Goal: Task Accomplishment & Management: Complete application form

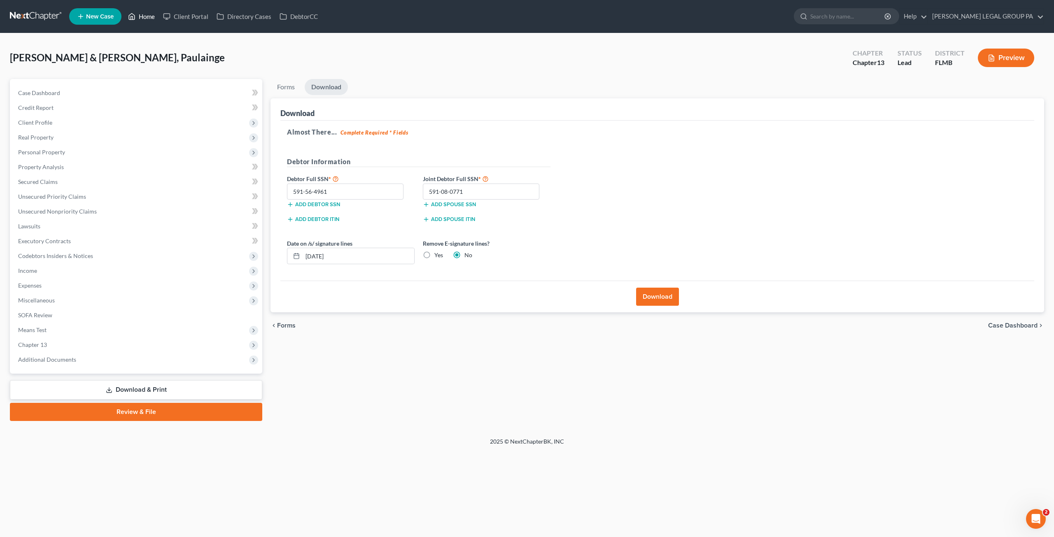
click at [141, 13] on link "Home" at bounding box center [141, 16] width 35 height 15
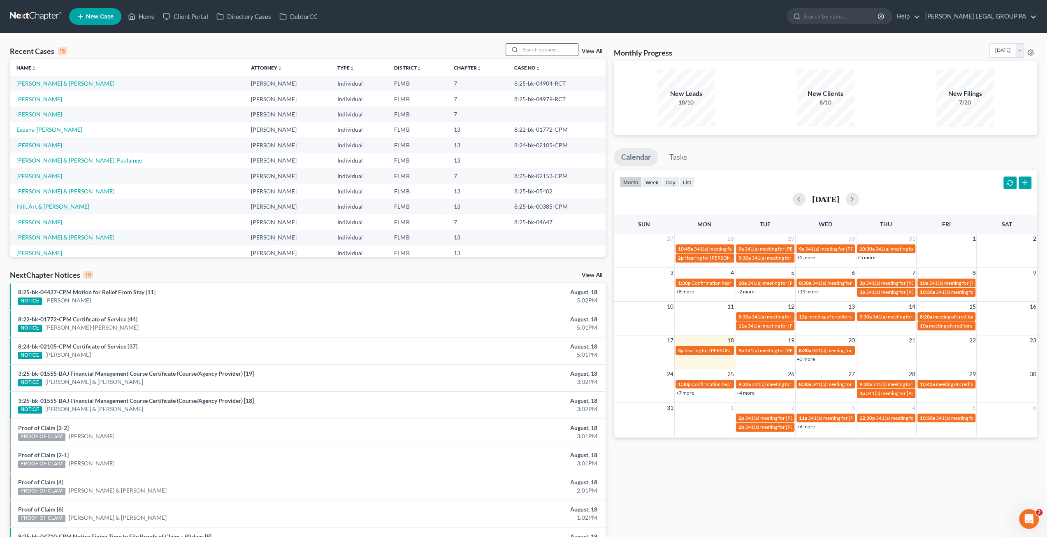
click at [538, 54] on input "search" at bounding box center [550, 50] width 58 height 12
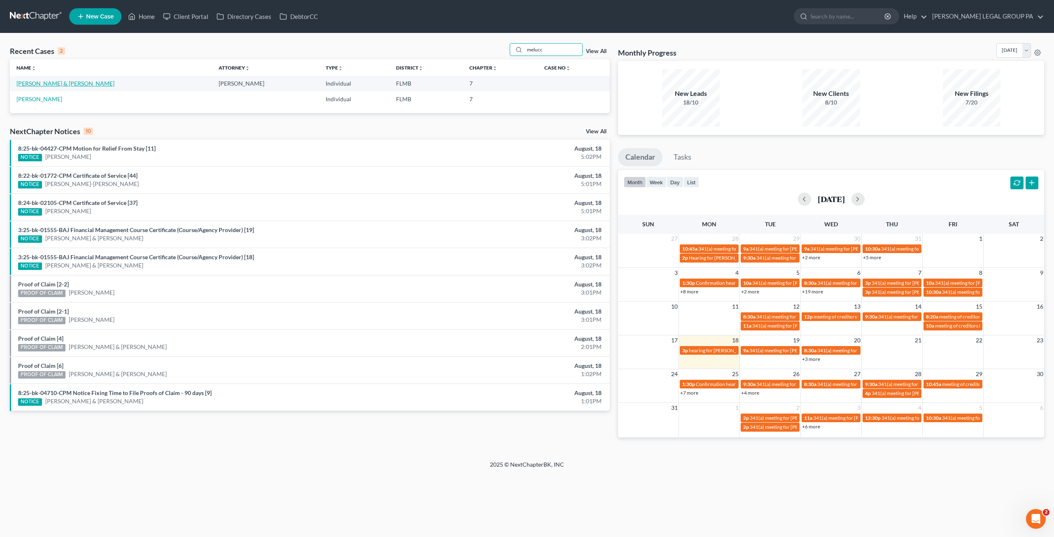
type input "melucc"
click at [64, 80] on link "[PERSON_NAME] & [PERSON_NAME]" at bounding box center [65, 83] width 98 height 7
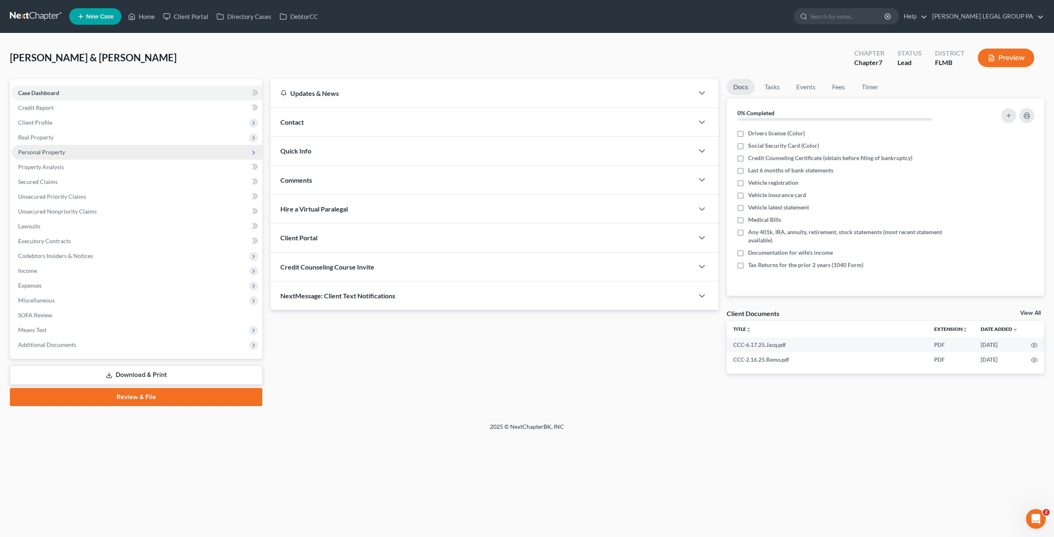
click at [51, 154] on span "Personal Property" at bounding box center [41, 152] width 47 height 7
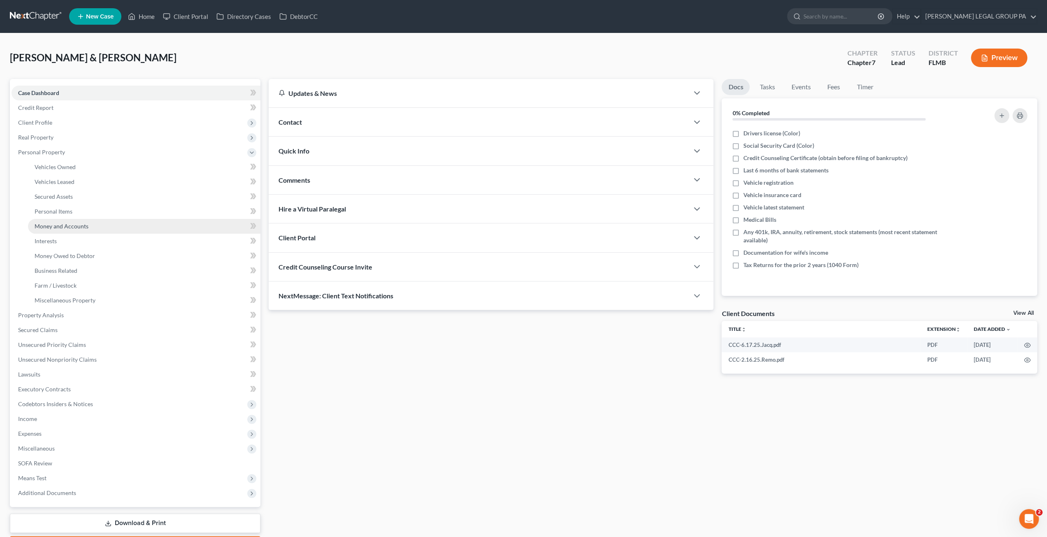
click at [78, 223] on span "Money and Accounts" at bounding box center [62, 226] width 54 height 7
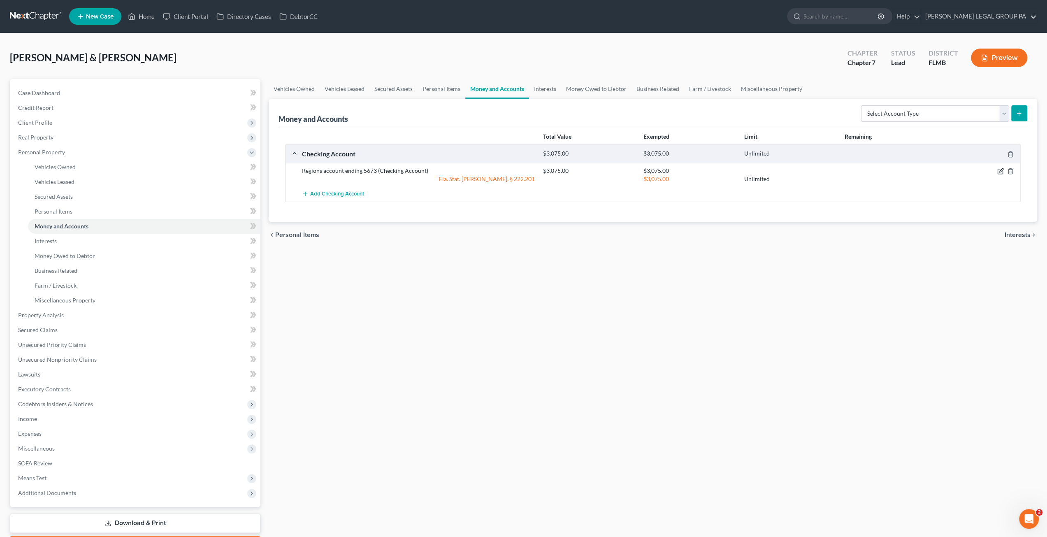
click at [1002, 169] on icon "button" at bounding box center [1001, 171] width 7 height 7
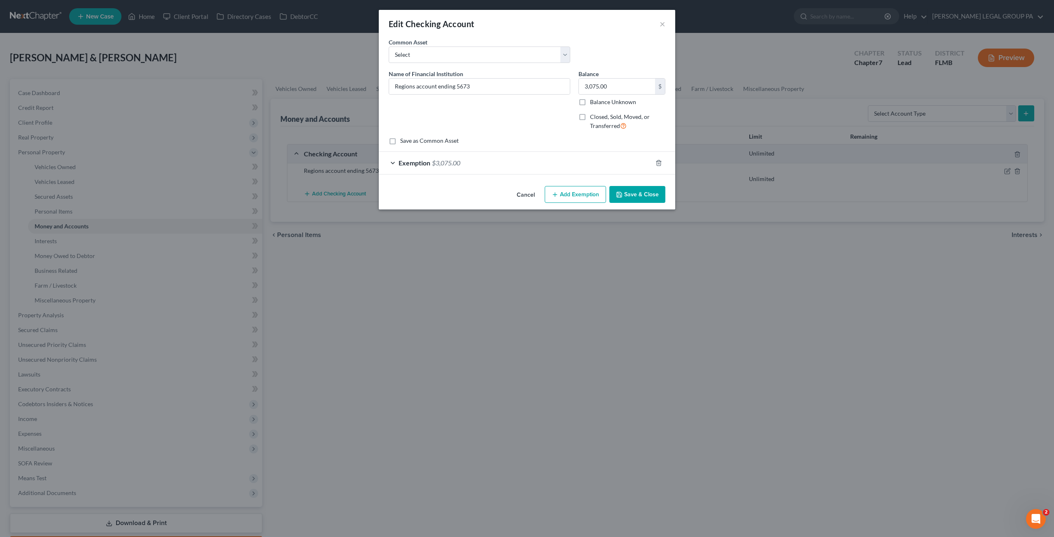
drag, startPoint x: 401, startPoint y: 163, endPoint x: 411, endPoint y: 163, distance: 9.9
click at [401, 163] on span "Exemption" at bounding box center [414, 163] width 32 height 8
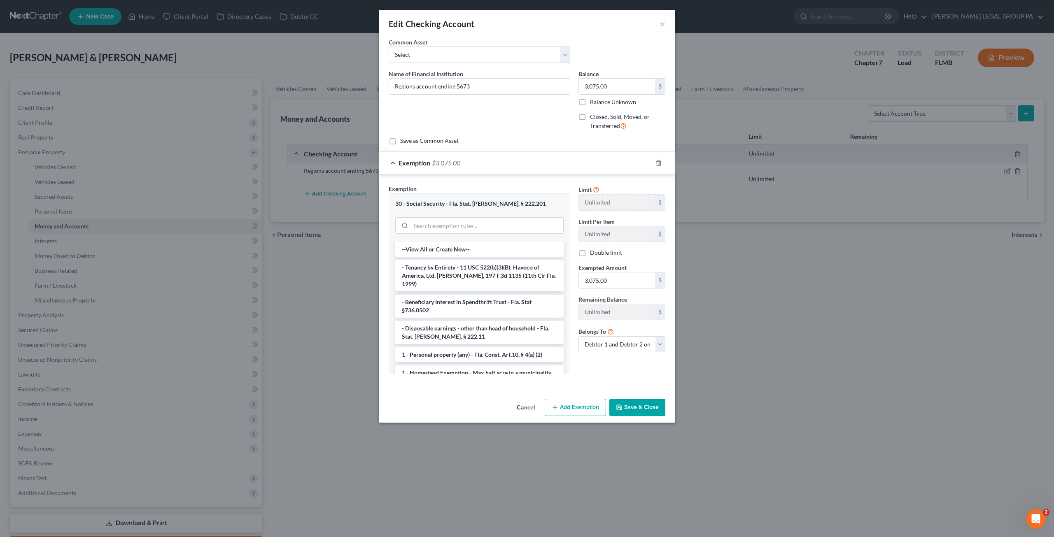
click at [418, 161] on span "Exemption" at bounding box center [414, 163] width 32 height 8
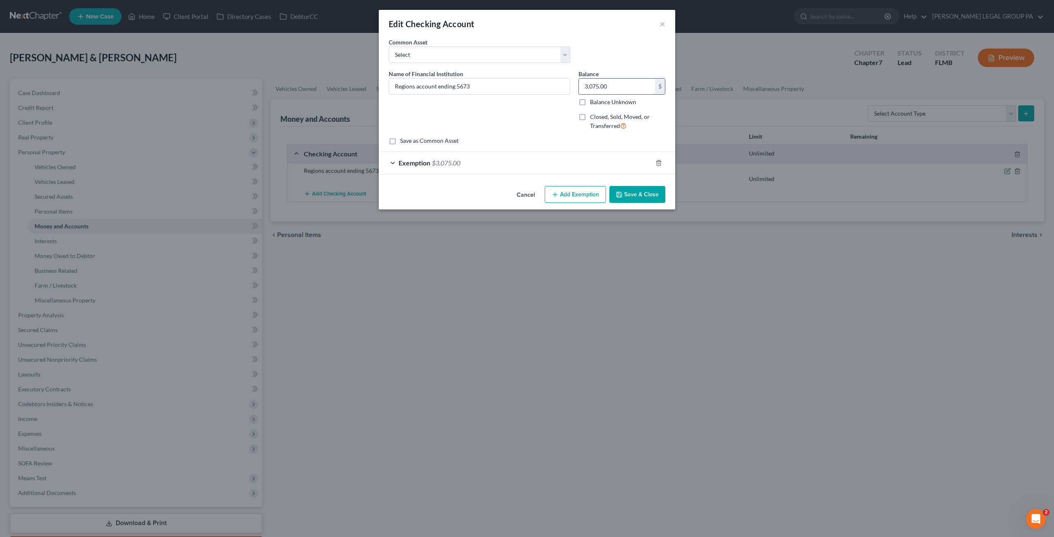
click at [624, 84] on input "3,075.00" at bounding box center [617, 87] width 76 height 16
click at [626, 86] on input "3,075.00" at bounding box center [617, 87] width 76 height 16
drag, startPoint x: 625, startPoint y: 86, endPoint x: 551, endPoint y: 86, distance: 74.5
click at [549, 87] on div "Name of Financial Institution * Regions account ending 5673 Balance 3,075.00 $ …" at bounding box center [526, 103] width 285 height 67
type input "200.00"
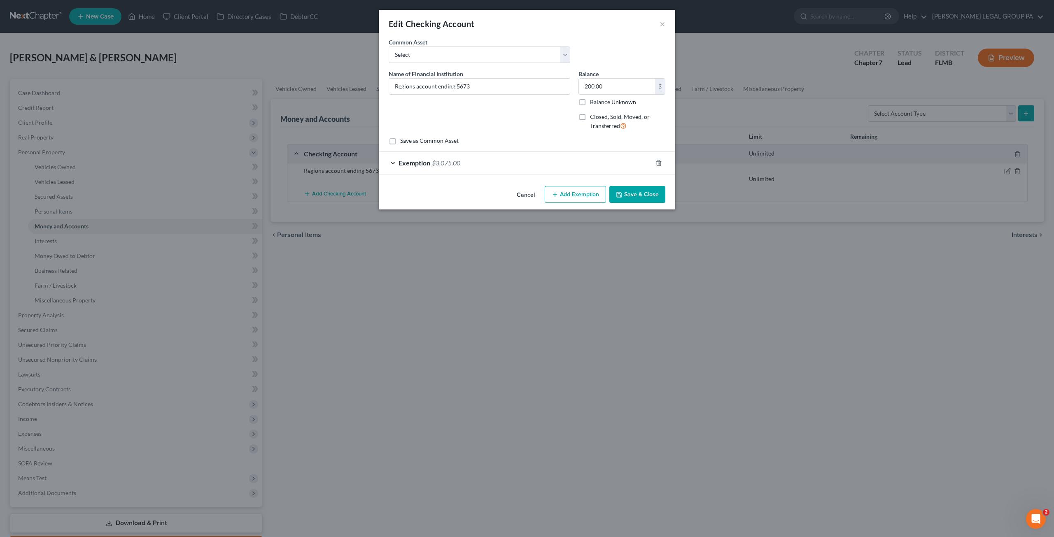
click at [503, 156] on div "Exemption $3,075.00" at bounding box center [515, 163] width 273 height 22
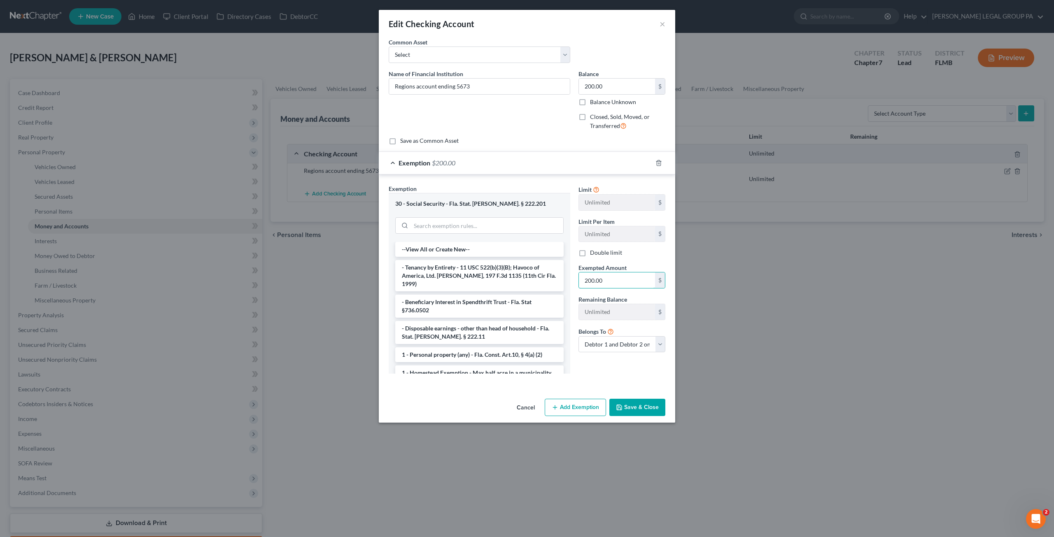
type input "200.00"
click at [634, 402] on button "Save & Close" at bounding box center [637, 407] width 56 height 17
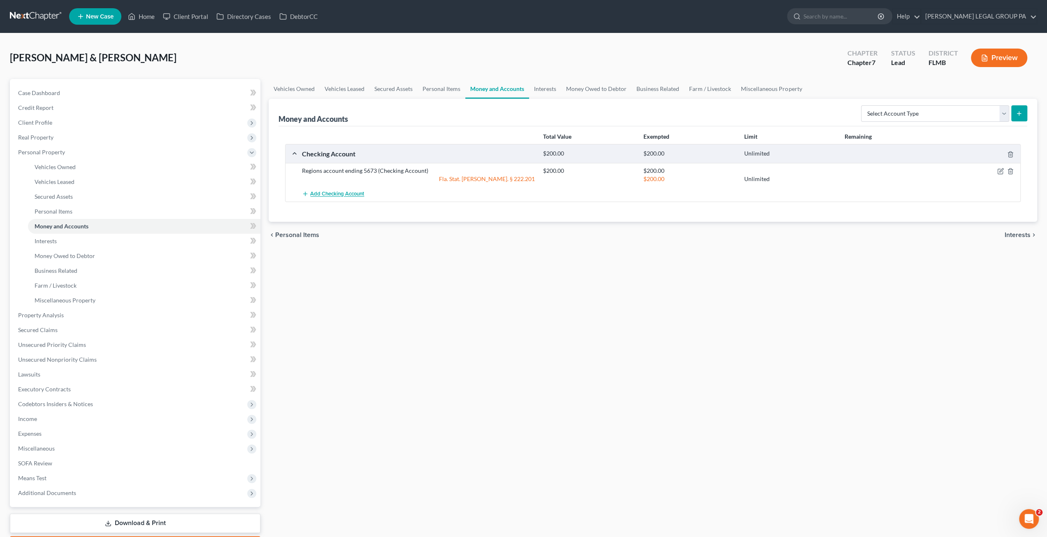
click at [338, 192] on span "Add Checking Account" at bounding box center [337, 194] width 54 height 7
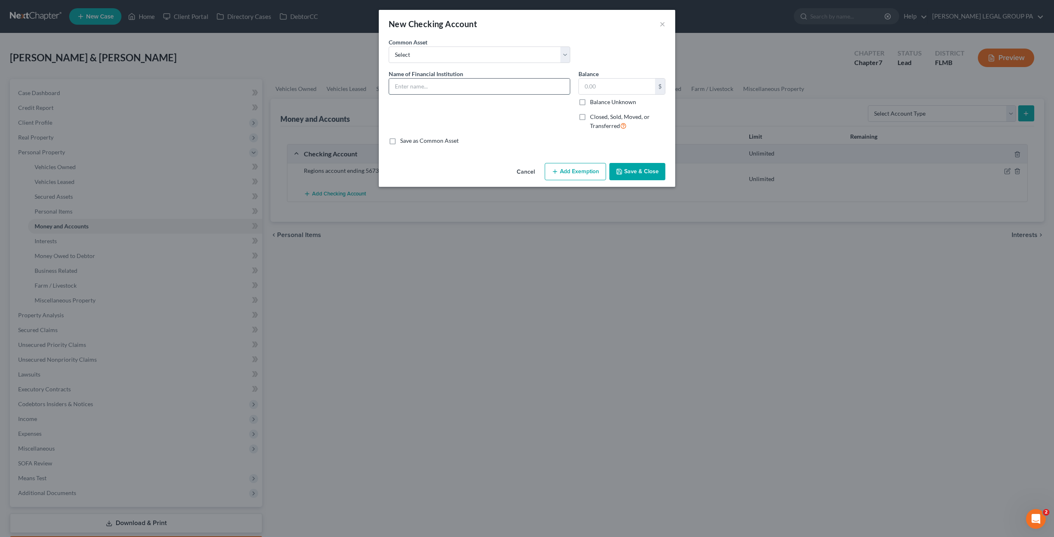
click at [401, 90] on input "text" at bounding box center [479, 87] width 181 height 16
type input "Regions account"
type input "200.00"
click at [568, 169] on button "Add Exemption" at bounding box center [575, 171] width 61 height 17
select select "2"
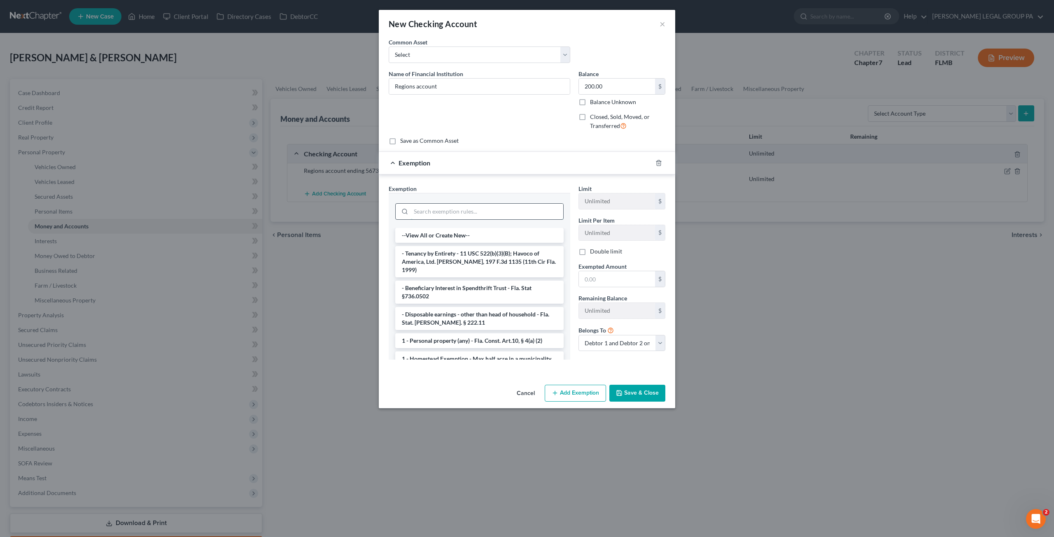
click at [428, 218] on input "search" at bounding box center [487, 212] width 152 height 16
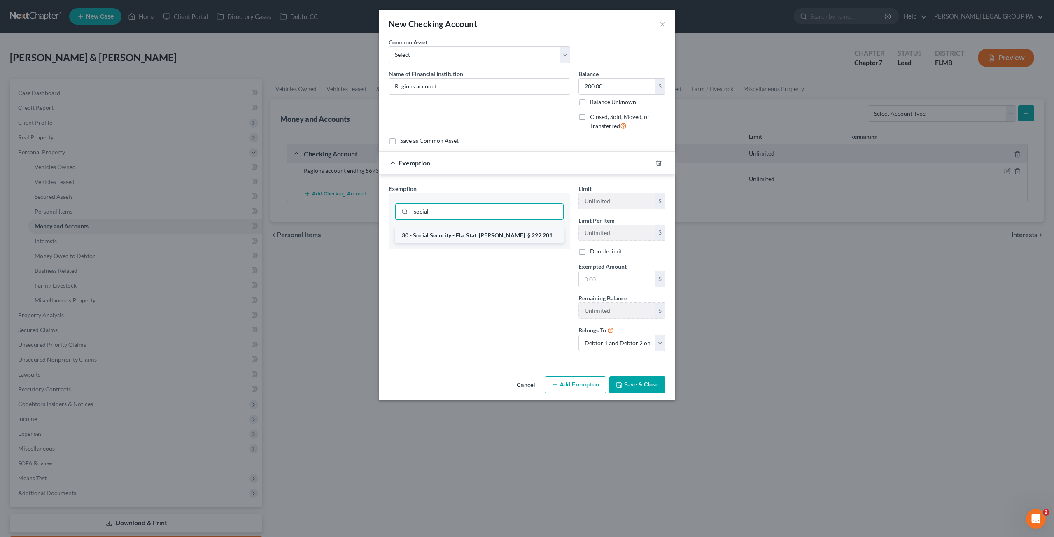
type input "social"
click at [447, 233] on li "30 - Social Security - Fla. Stat. [PERSON_NAME]. § 222.201" at bounding box center [479, 235] width 168 height 15
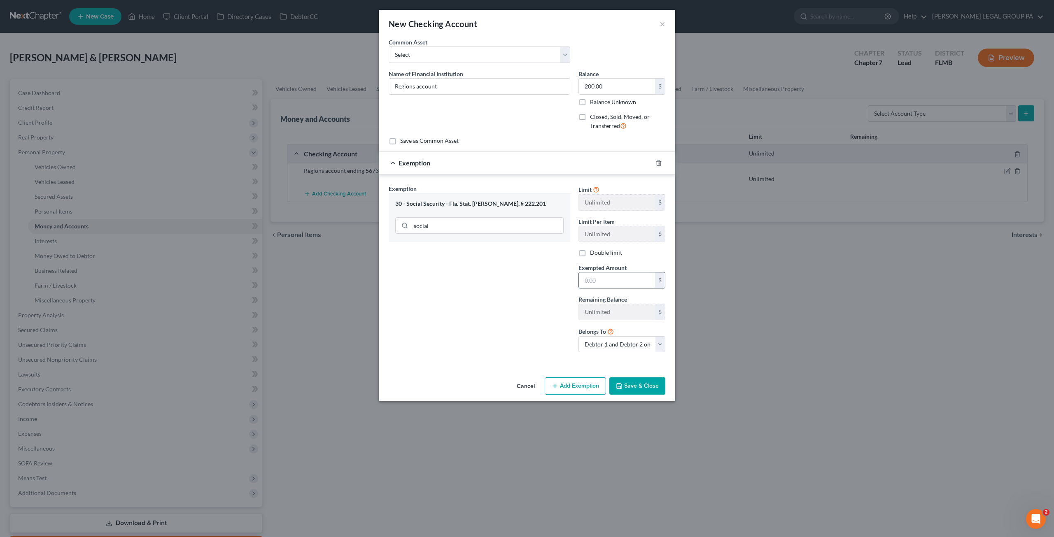
click at [611, 283] on input "text" at bounding box center [617, 280] width 76 height 16
type input "200.00"
click at [631, 391] on button "Save & Close" at bounding box center [637, 385] width 56 height 17
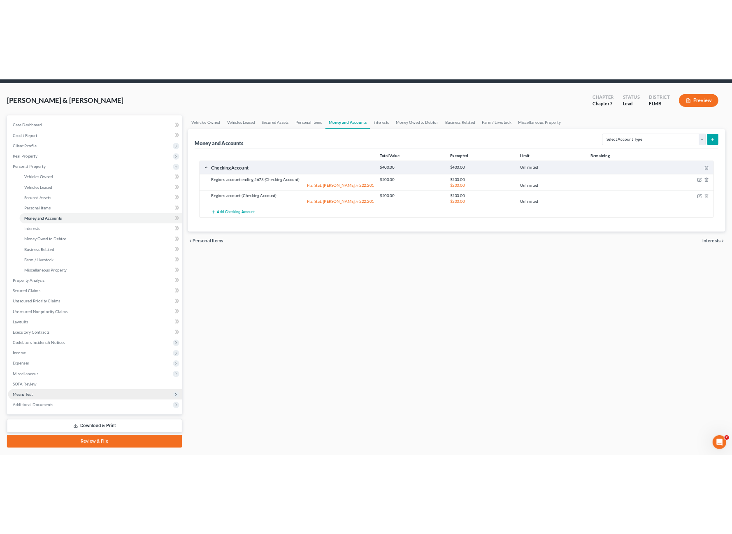
scroll to position [47, 0]
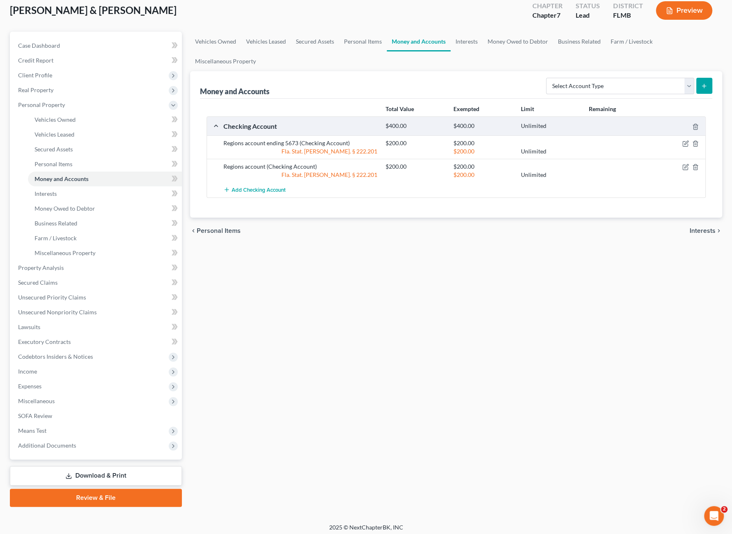
drag, startPoint x: 98, startPoint y: 492, endPoint x: 109, endPoint y: 479, distance: 16.3
click at [98, 492] on link "Review & File" at bounding box center [96, 498] width 172 height 18
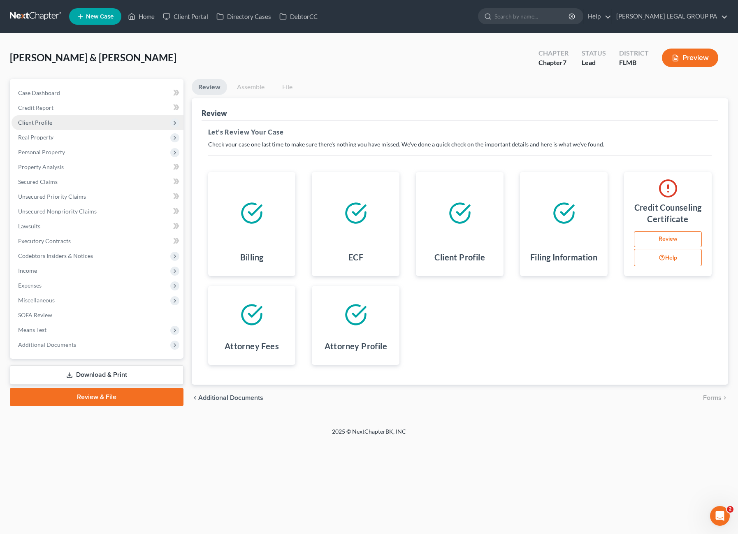
click at [45, 127] on span "Client Profile" at bounding box center [98, 122] width 172 height 15
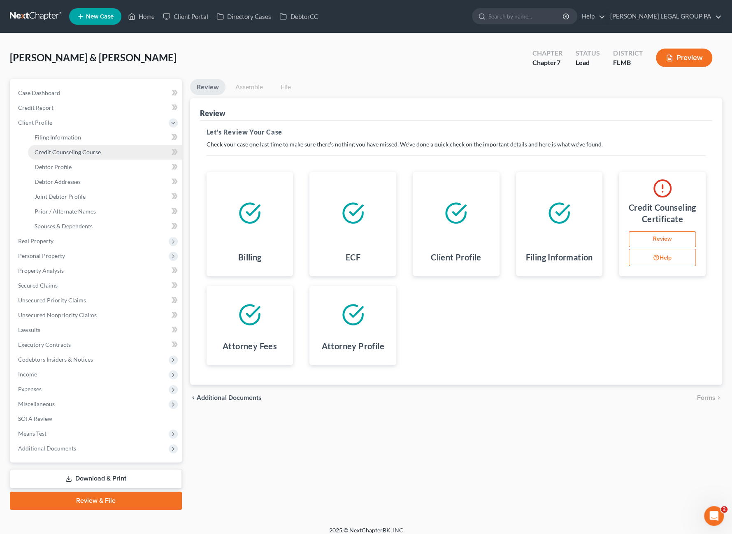
click at [56, 152] on span "Credit Counseling Course" at bounding box center [68, 152] width 66 height 7
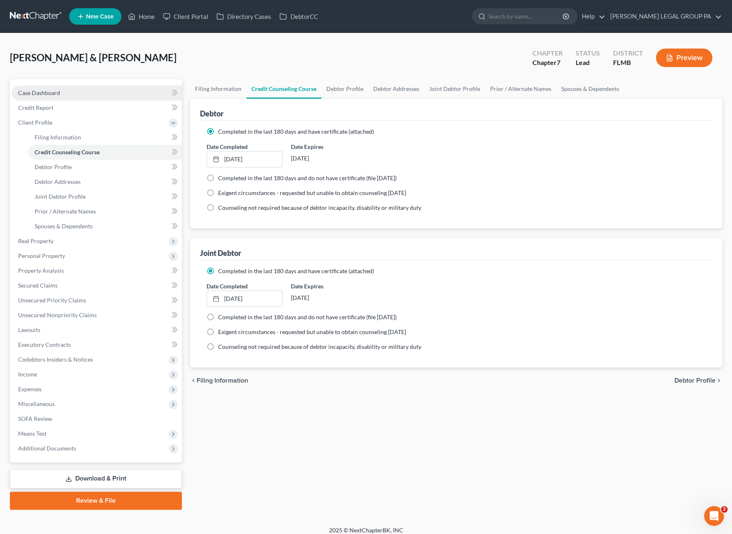
click at [35, 91] on span "Case Dashboard" at bounding box center [39, 92] width 42 height 7
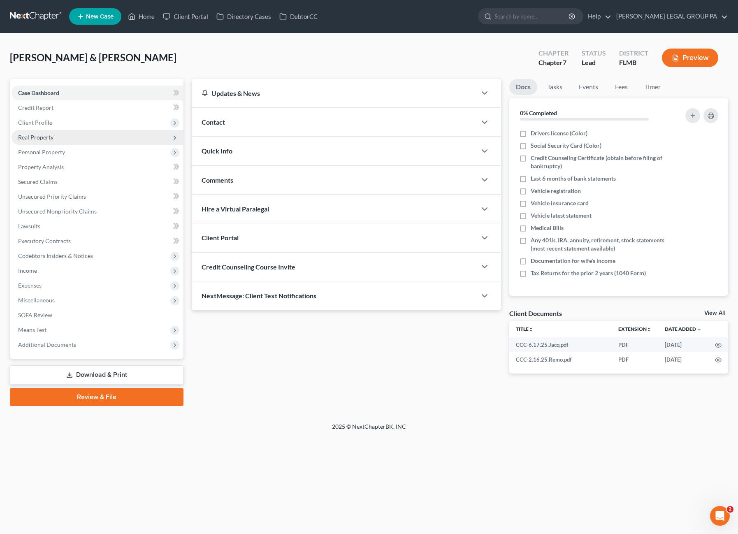
click at [36, 122] on span "Client Profile" at bounding box center [35, 122] width 34 height 7
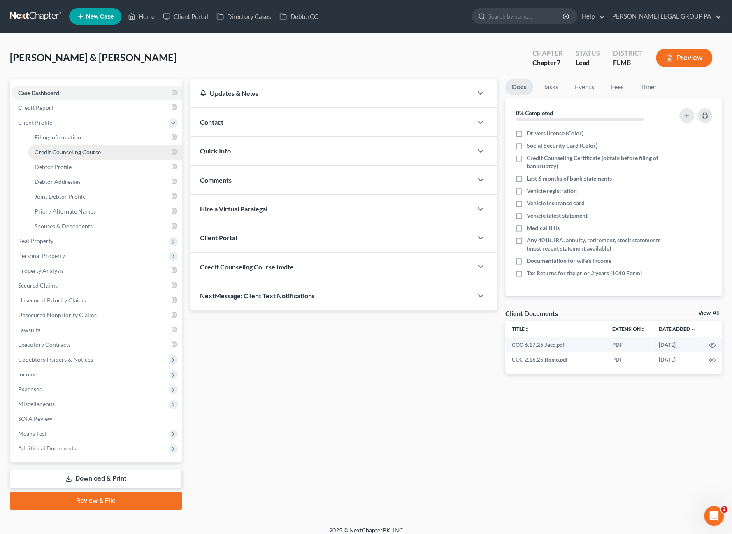
click at [54, 149] on span "Credit Counseling Course" at bounding box center [68, 152] width 66 height 7
